Goal: Task Accomplishment & Management: Manage account settings

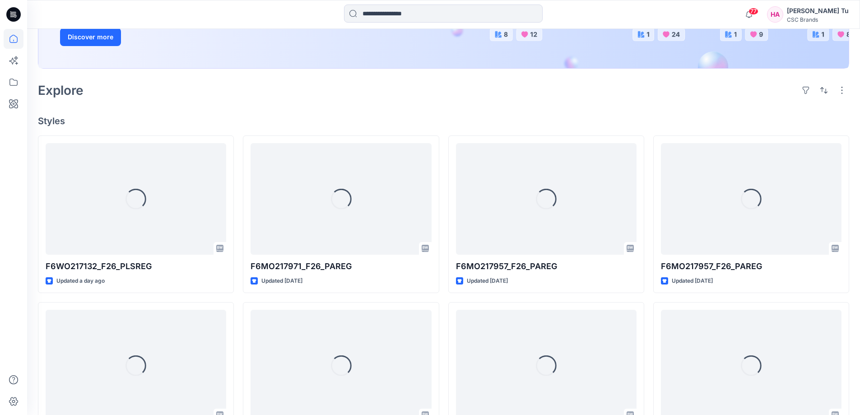
scroll to position [181, 0]
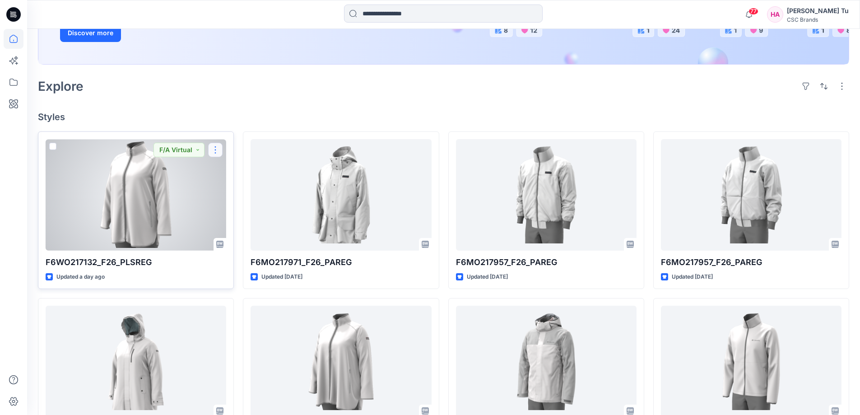
click at [217, 150] on button "button" at bounding box center [215, 150] width 14 height 14
click at [237, 168] on p "Edit" at bounding box center [231, 170] width 11 height 9
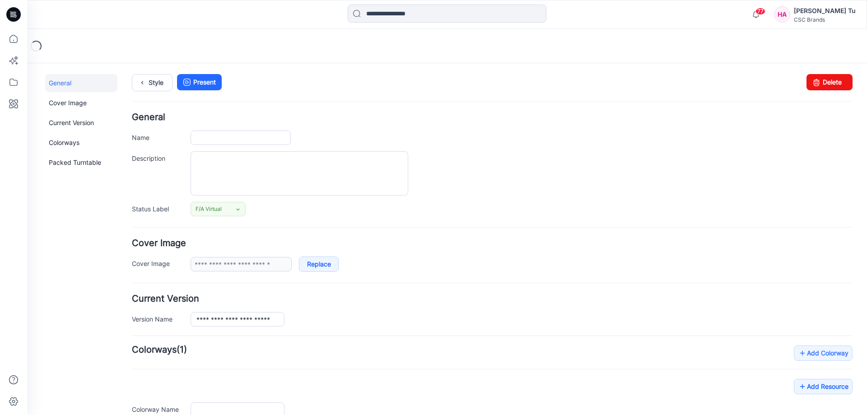
type input "**********"
click at [826, 78] on link "Delete" at bounding box center [830, 82] width 46 height 16
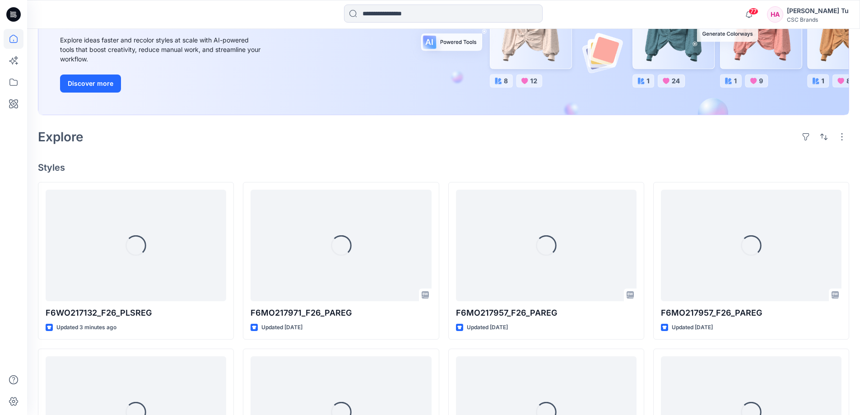
scroll to position [135, 0]
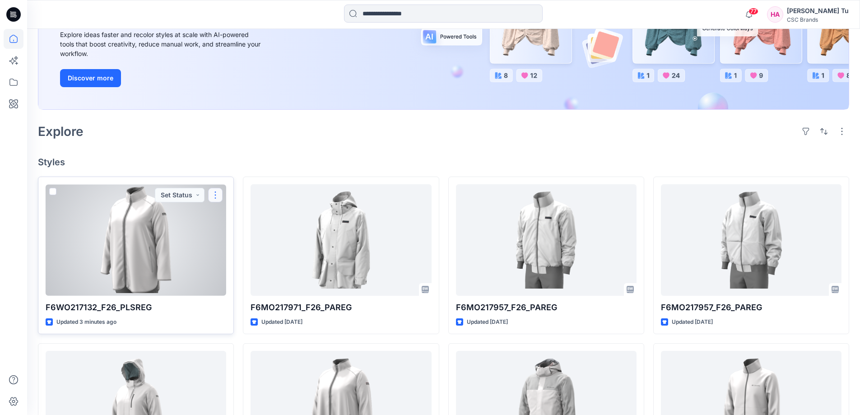
click at [217, 192] on button "button" at bounding box center [215, 195] width 14 height 14
click at [187, 190] on button "Set Status" at bounding box center [180, 195] width 50 height 14
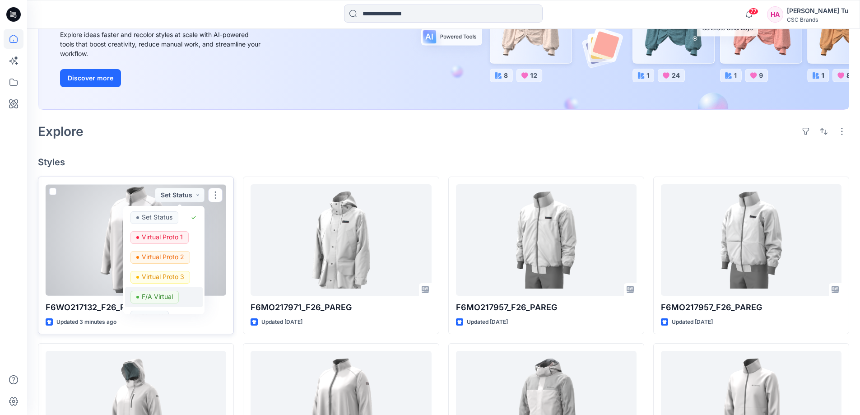
click at [159, 294] on p "F/A Virtual" at bounding box center [157, 297] width 31 height 12
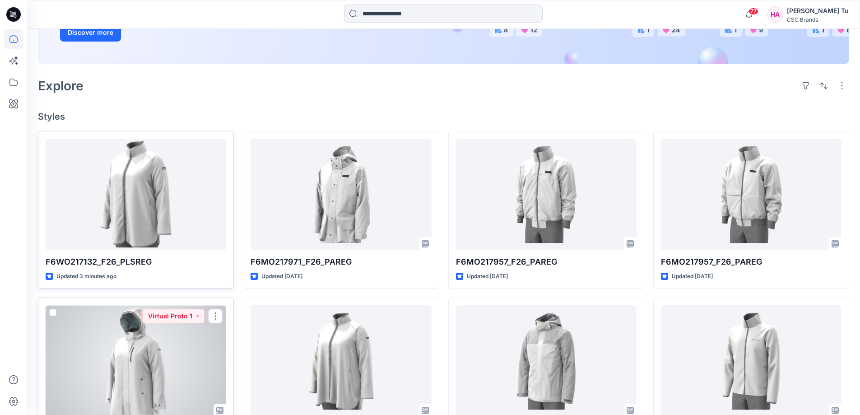
scroll to position [181, 0]
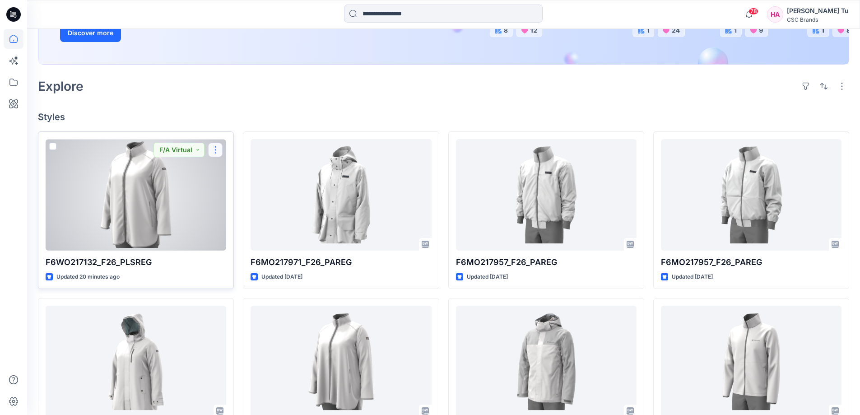
click at [219, 149] on button "button" at bounding box center [215, 150] width 14 height 14
click at [228, 169] on p "Edit" at bounding box center [231, 170] width 11 height 9
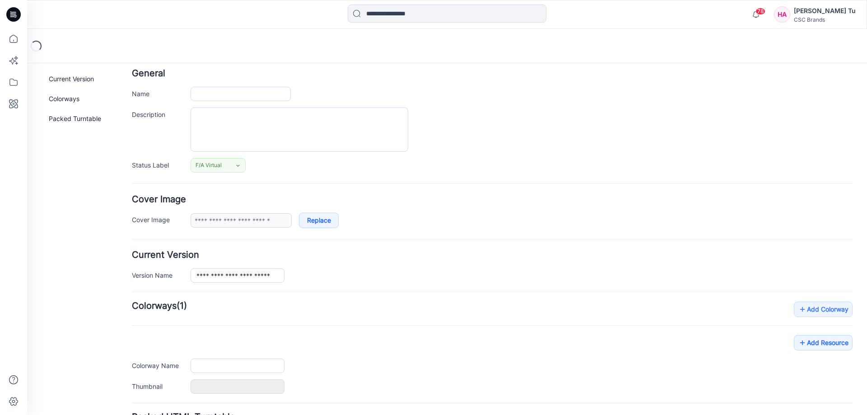
type input "**********"
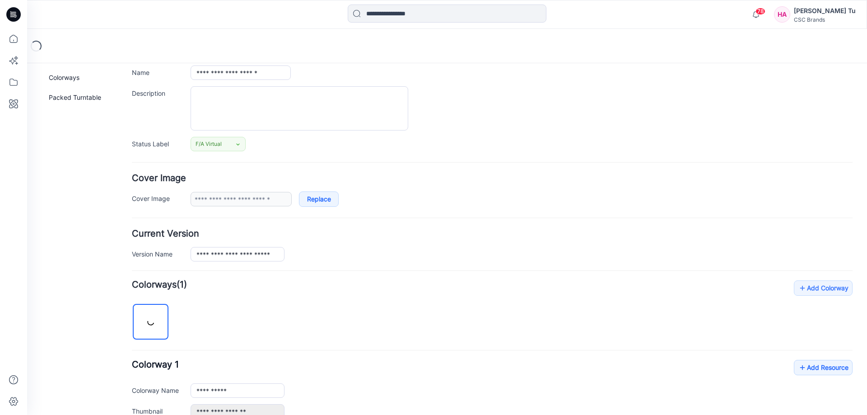
scroll to position [363, 0]
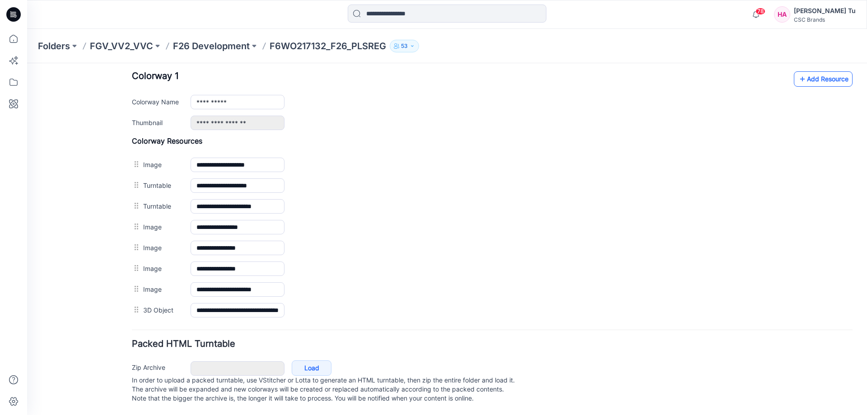
click at [817, 71] on link "Add Resource" at bounding box center [823, 78] width 59 height 15
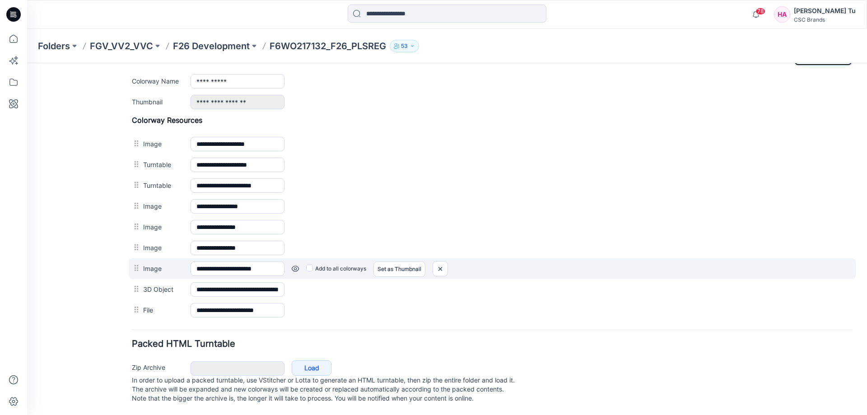
scroll to position [383, 0]
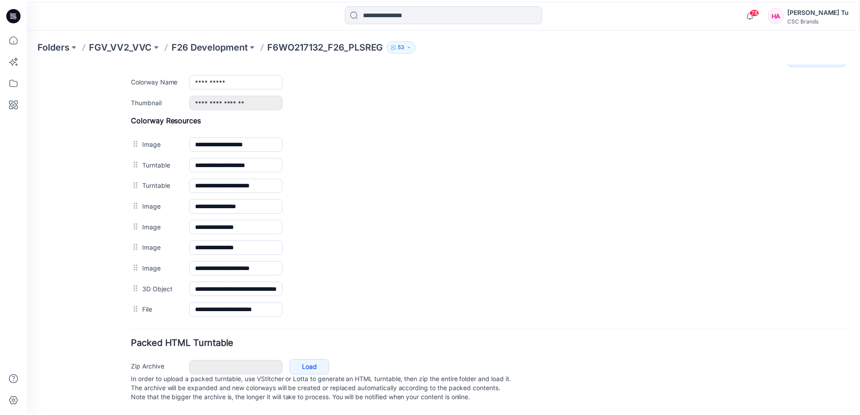
scroll to position [181, 0]
